Goal: Information Seeking & Learning: Learn about a topic

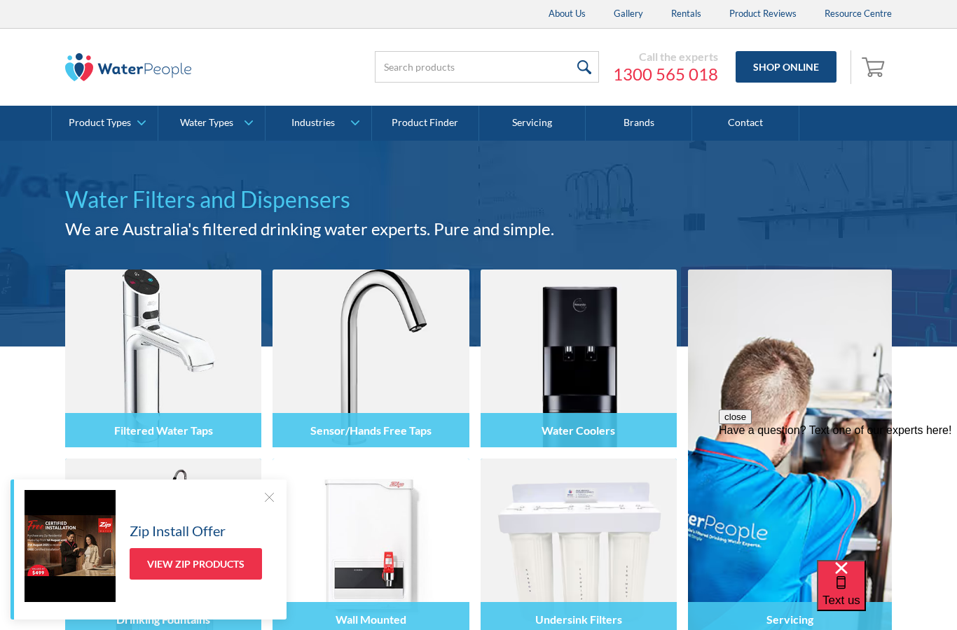
click at [220, 563] on link "View Zip Products" at bounding box center [196, 564] width 132 height 32
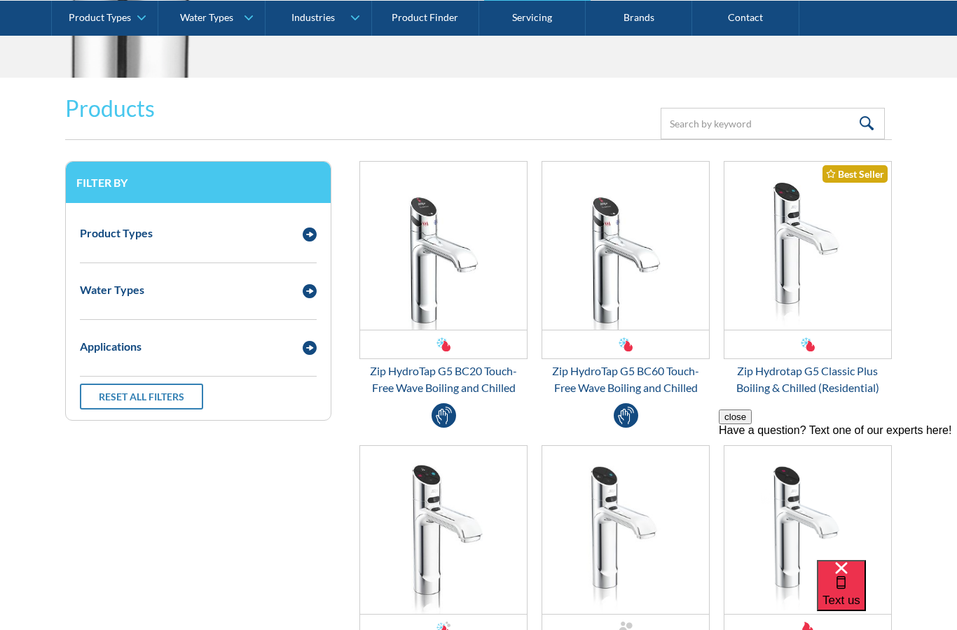
scroll to position [1778, 0]
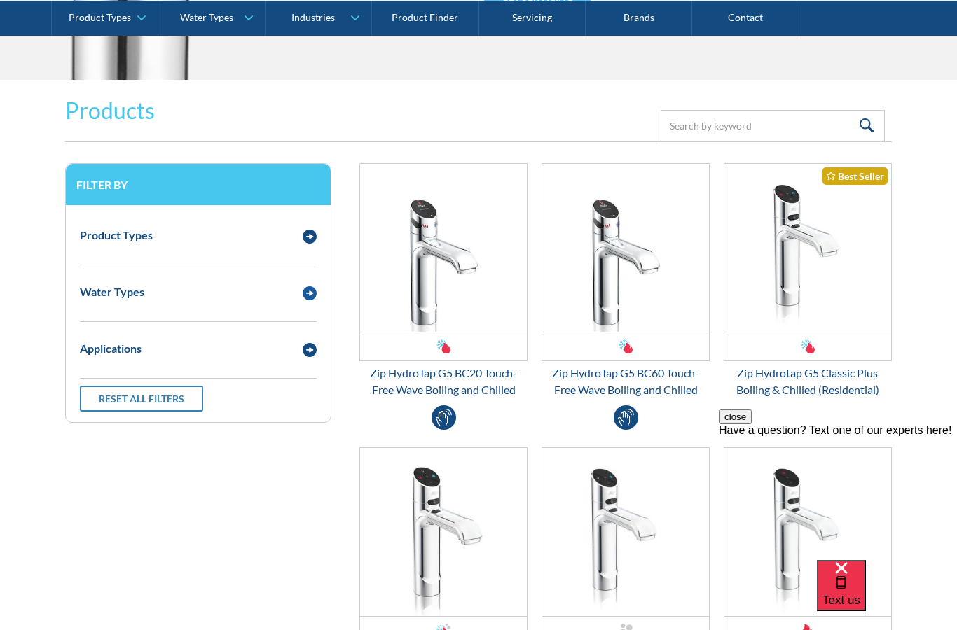
click at [303, 291] on img "Email Form 3" at bounding box center [310, 293] width 14 height 14
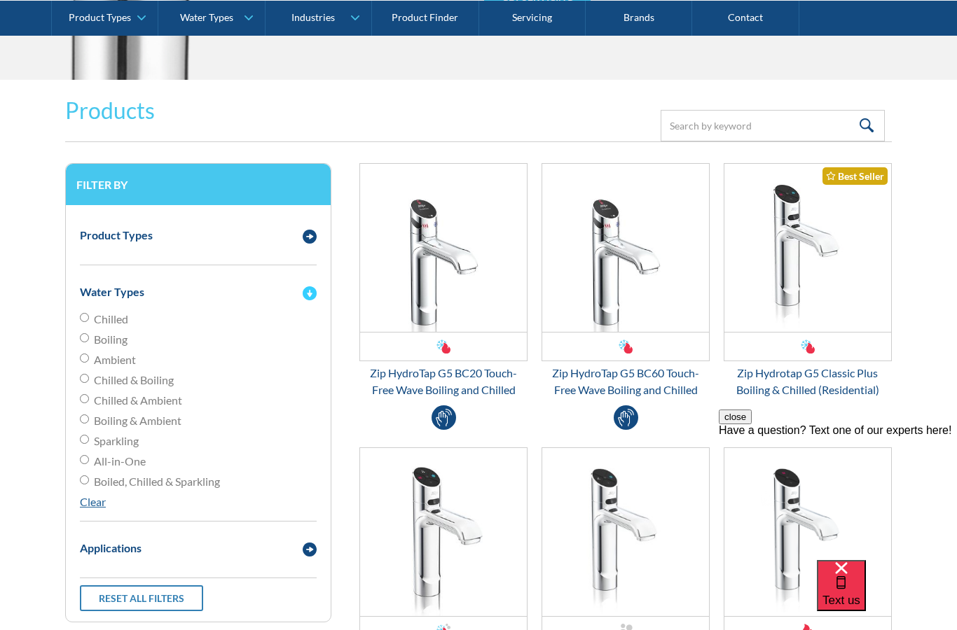
click at [84, 322] on input "Boiled, Chilled & Sparkling" at bounding box center [84, 317] width 9 height 9
radio input "true"
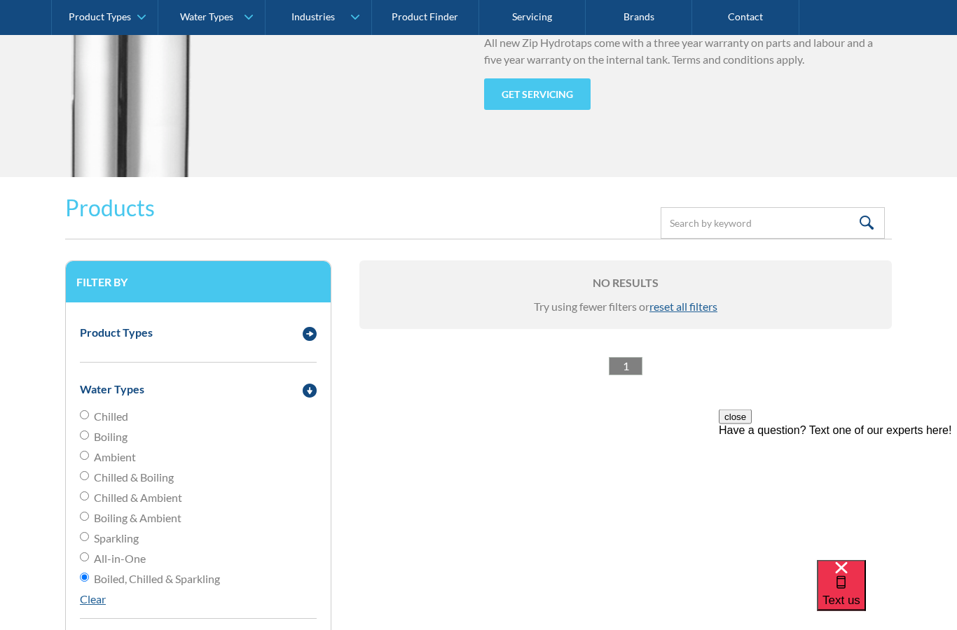
scroll to position [1741, 0]
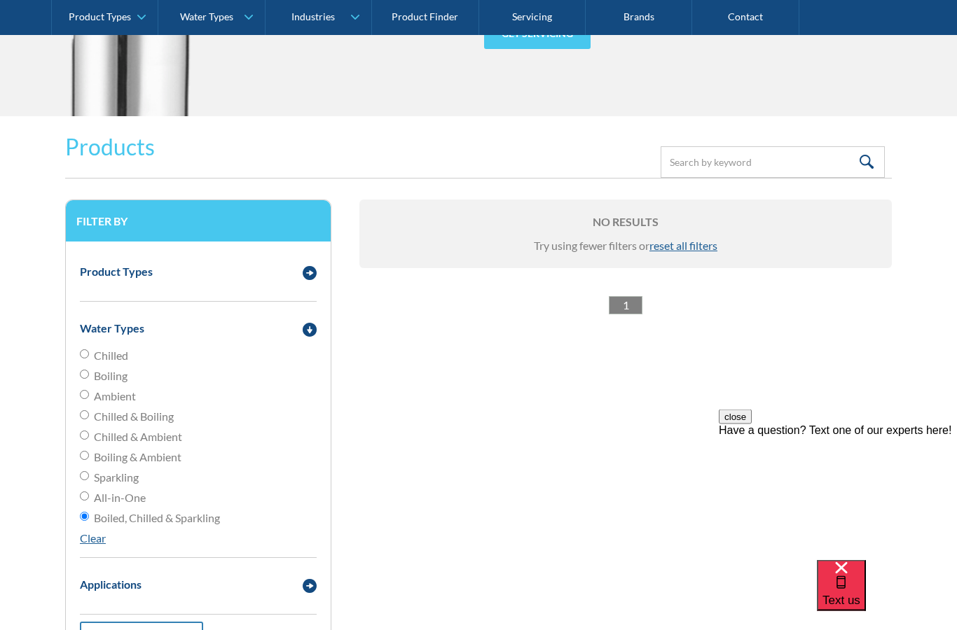
click at [85, 359] on input "All-in-One" at bounding box center [84, 354] width 9 height 9
radio input "true"
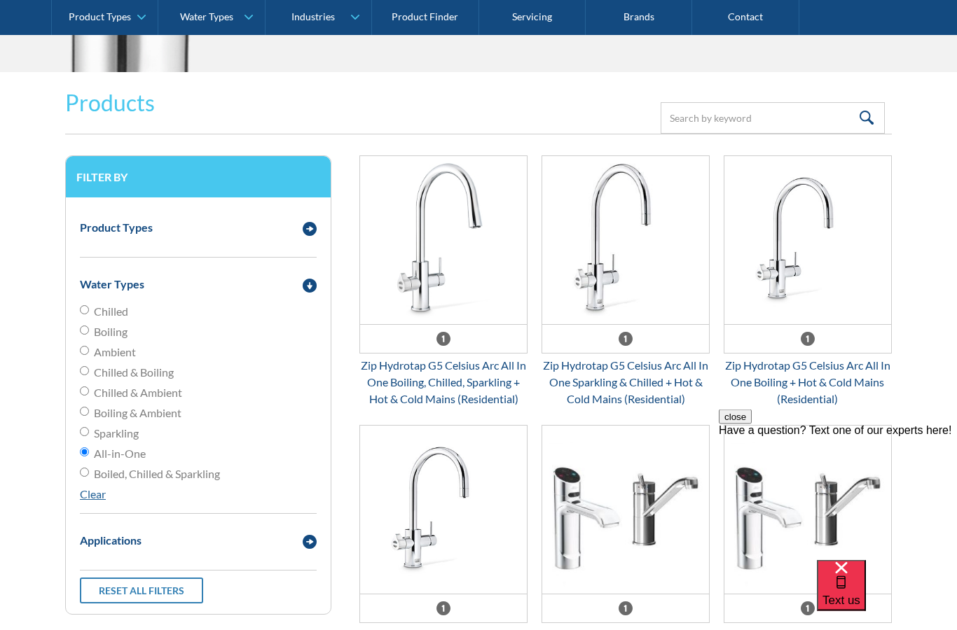
scroll to position [1806, 0]
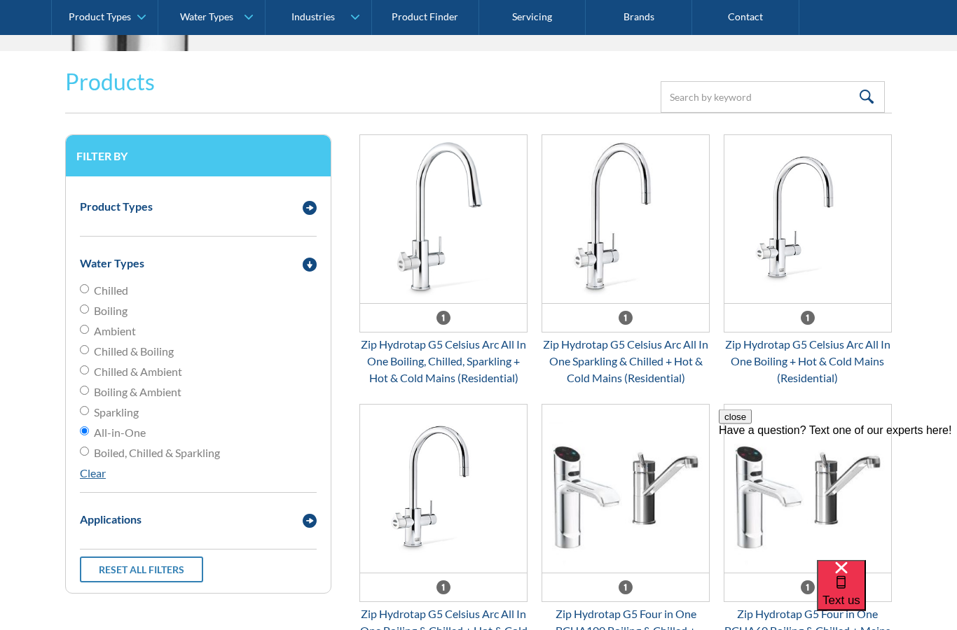
click at [88, 294] on input "Sparkling" at bounding box center [84, 289] width 9 height 9
radio input "true"
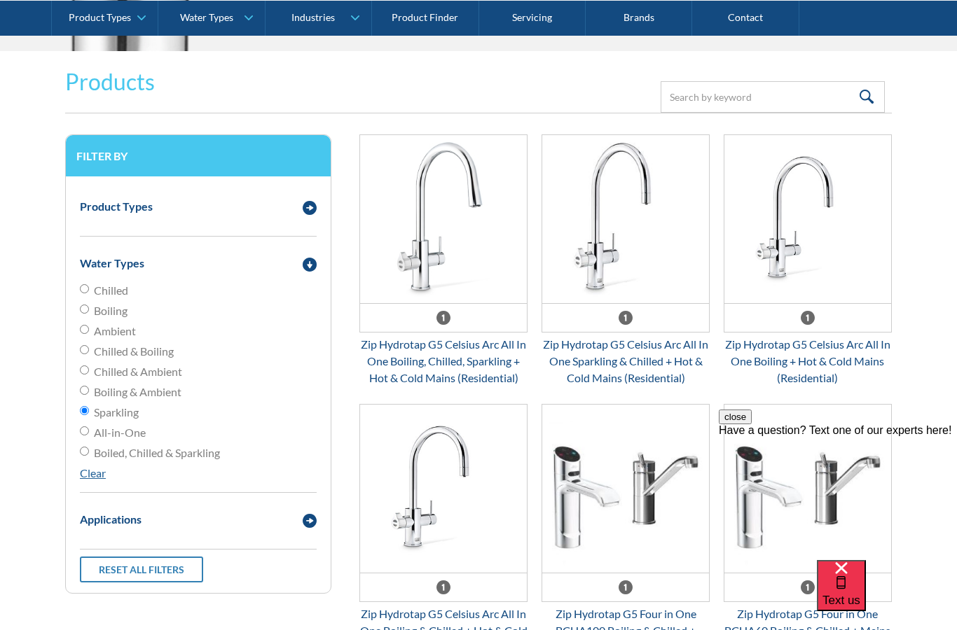
scroll to position [1863, 0]
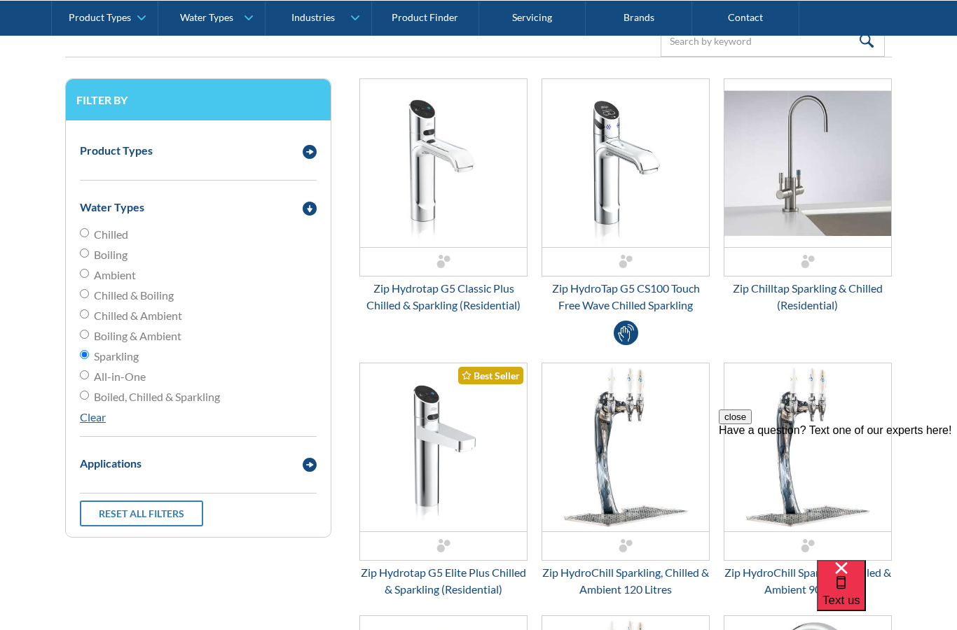
click at [81, 298] on label "Chilled & Boiling" at bounding box center [198, 295] width 237 height 17
click at [81, 237] on input "Chilled & Boiling" at bounding box center [84, 232] width 9 height 9
radio input "true"
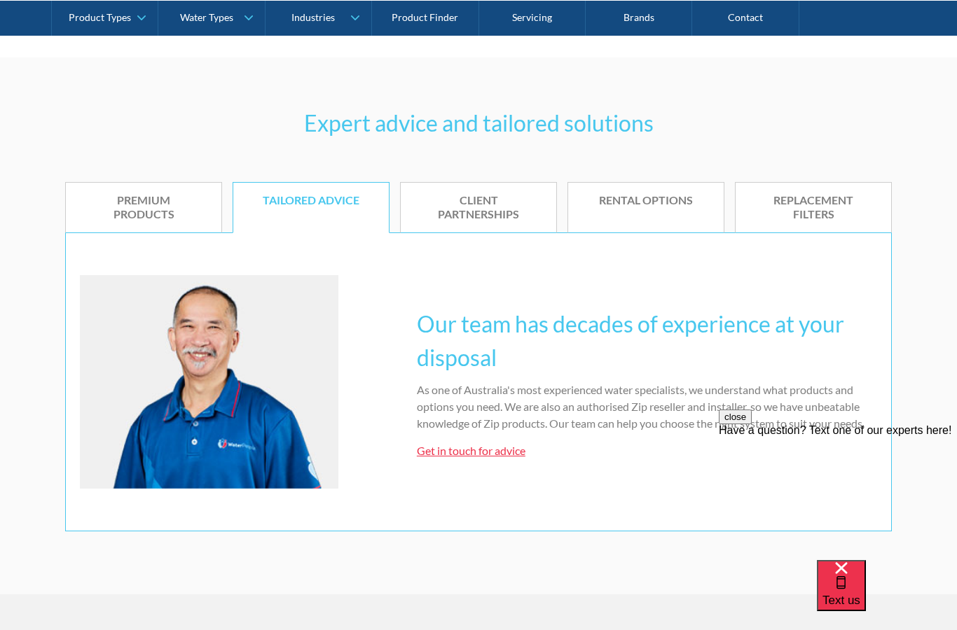
scroll to position [778, 0]
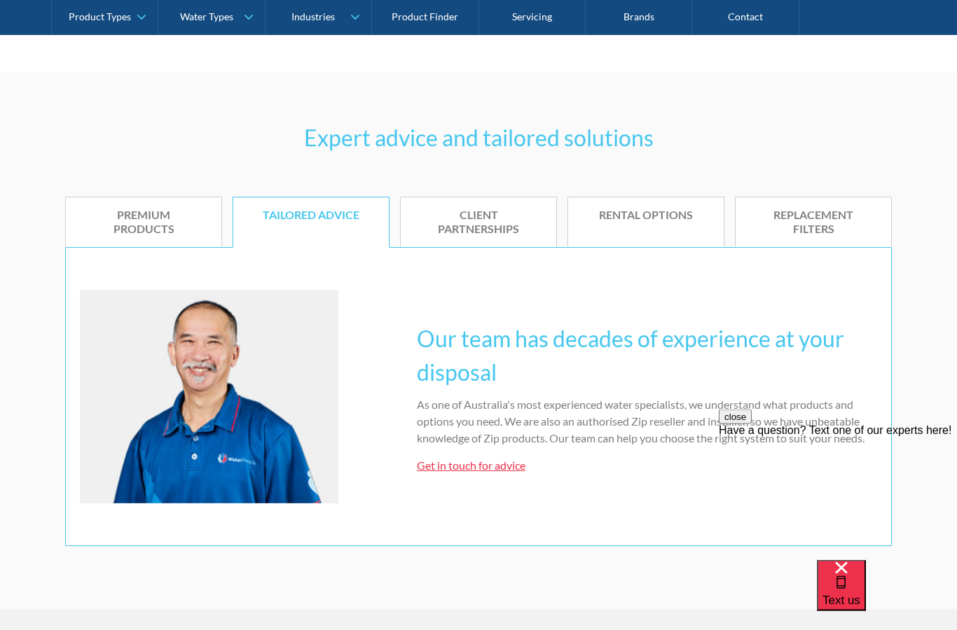
click at [148, 239] on link "Premium products" at bounding box center [143, 224] width 157 height 52
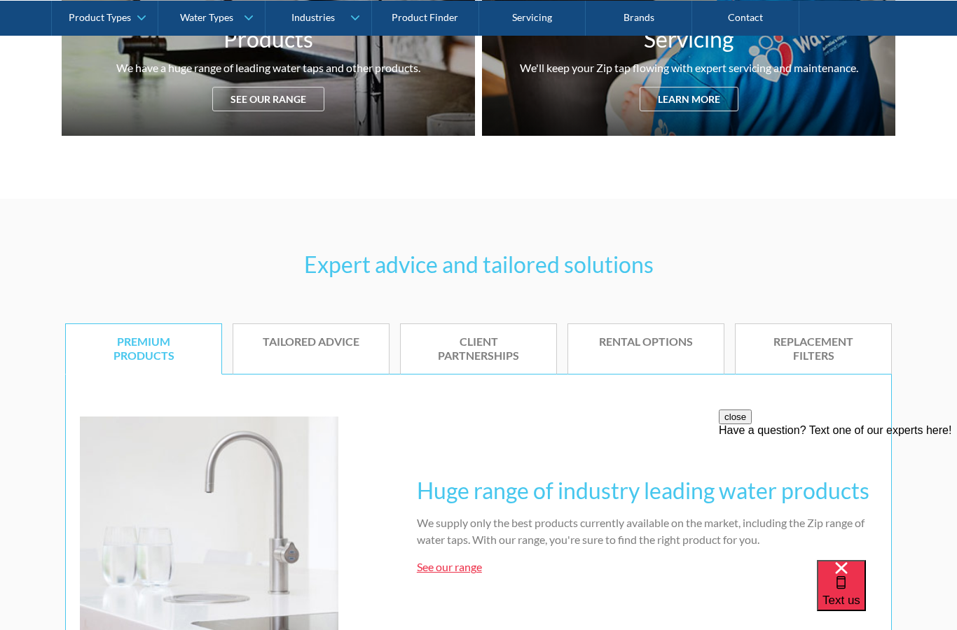
scroll to position [641, 0]
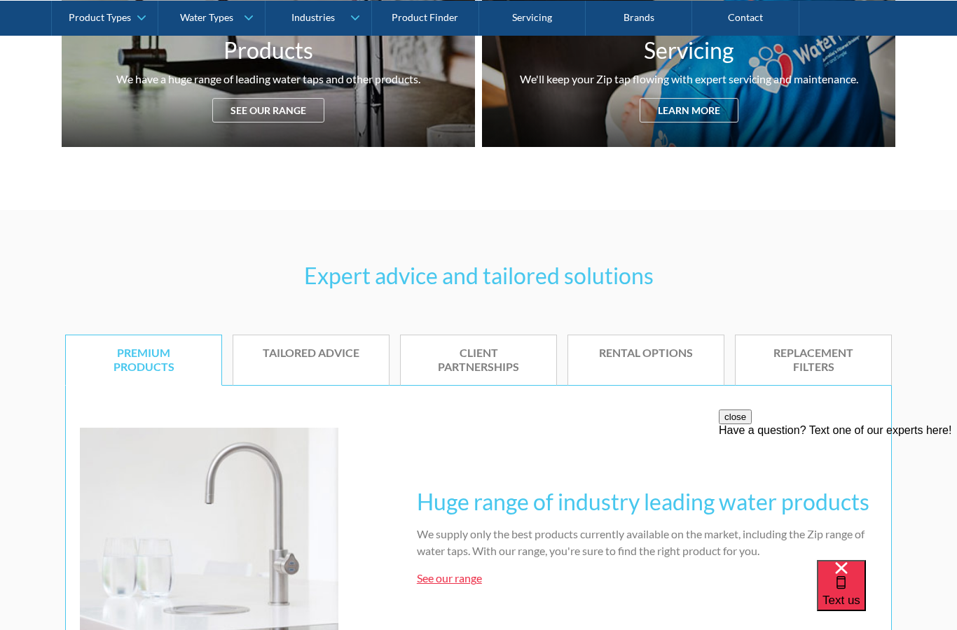
click at [740, 18] on link "Contact" at bounding box center [745, 17] width 106 height 35
